Goal: Task Accomplishment & Management: Manage account settings

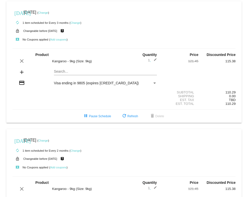
click at [48, 13] on link "Change" at bounding box center [43, 12] width 10 height 3
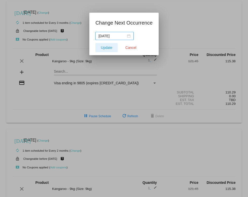
click at [107, 49] on span "Update" at bounding box center [106, 47] width 11 height 4
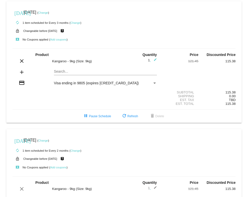
click at [48, 13] on link "Change" at bounding box center [43, 12] width 10 height 3
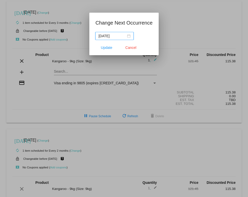
click at [103, 36] on input "[DATE]" at bounding box center [112, 36] width 28 height 6
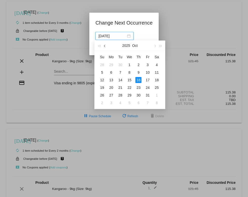
click at [105, 45] on span "button" at bounding box center [105, 46] width 3 height 3
click at [105, 43] on button "button" at bounding box center [105, 45] width 6 height 10
click at [102, 94] on div "24" at bounding box center [102, 95] width 6 height 6
type input "[DATE]"
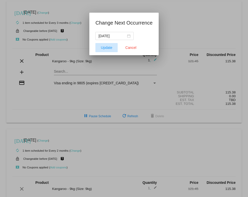
click at [105, 45] on button "Update" at bounding box center [106, 47] width 22 height 9
